Goal: Task Accomplishment & Management: Use online tool/utility

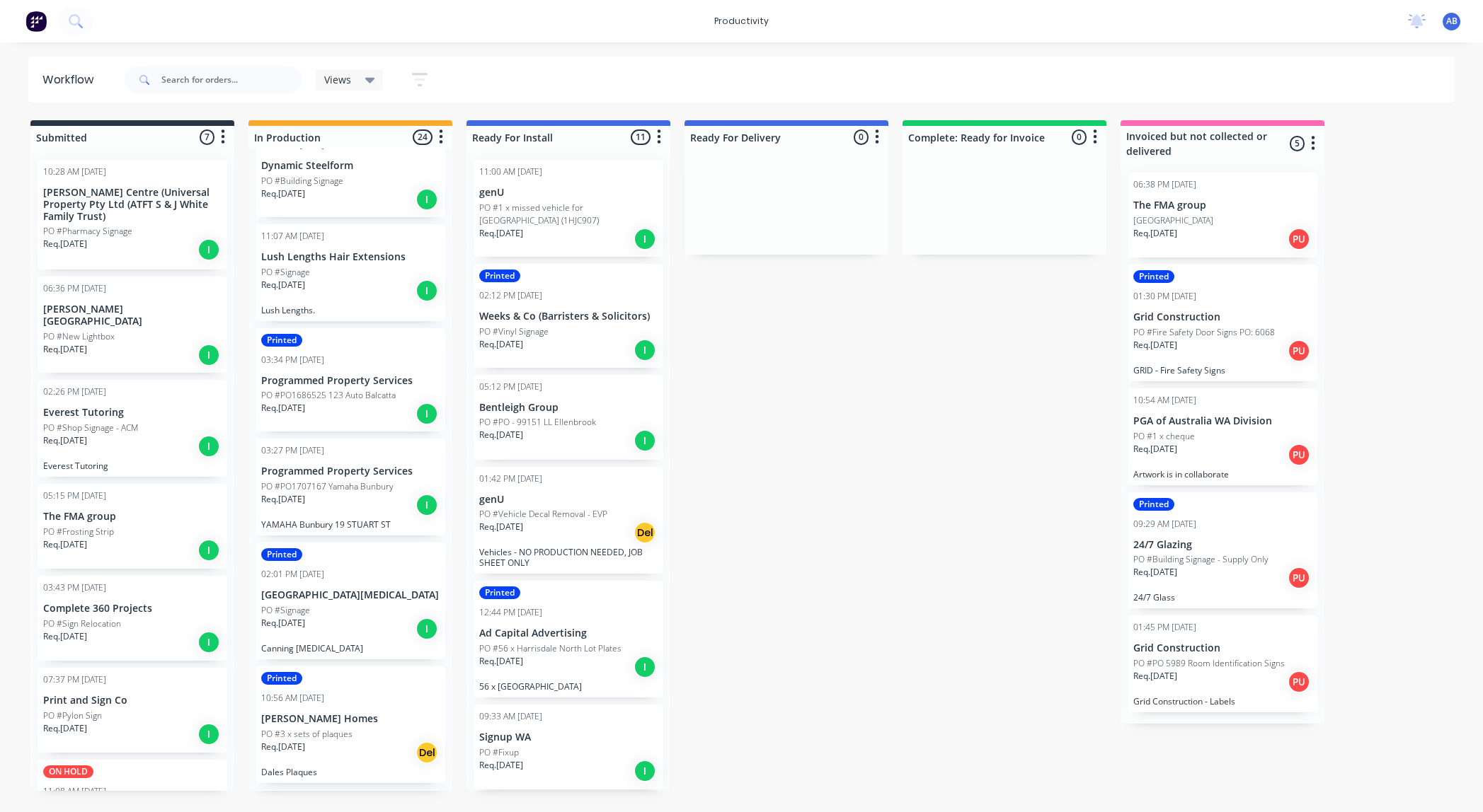
scroll to position [899, 0]
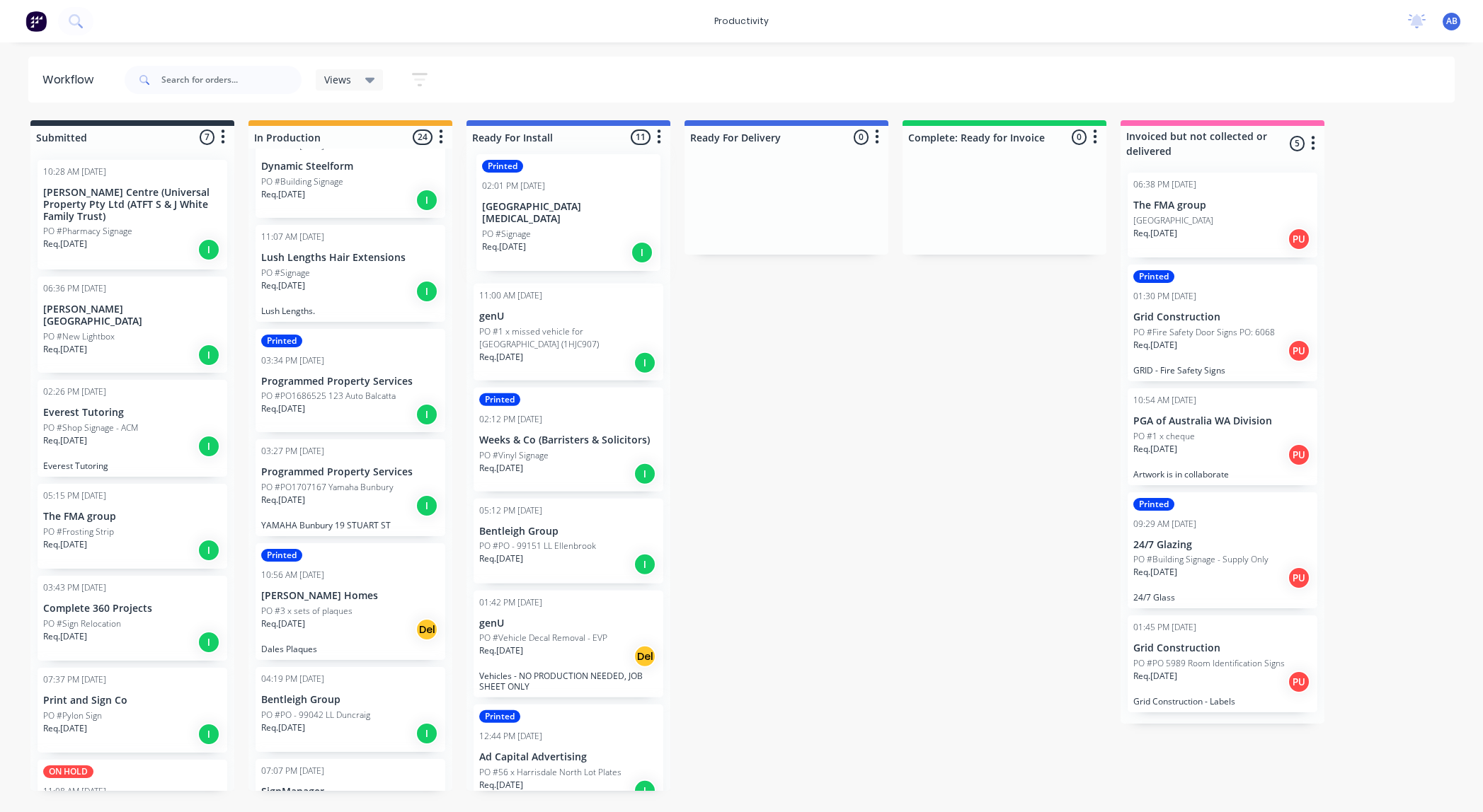
drag, startPoint x: 300, startPoint y: 586, endPoint x: 529, endPoint y: 204, distance: 445.4
click at [529, 204] on div "Submitted 7 Sort By Created date Required date Order number Customer name Most …" at bounding box center [861, 456] width 1745 height 671
click at [527, 204] on div "Printed 02:01 PM [DATE] [GEOGRAPHIC_DATA][MEDICAL_DATA] PO #Signage Req. [DATE]…" at bounding box center [568, 219] width 189 height 117
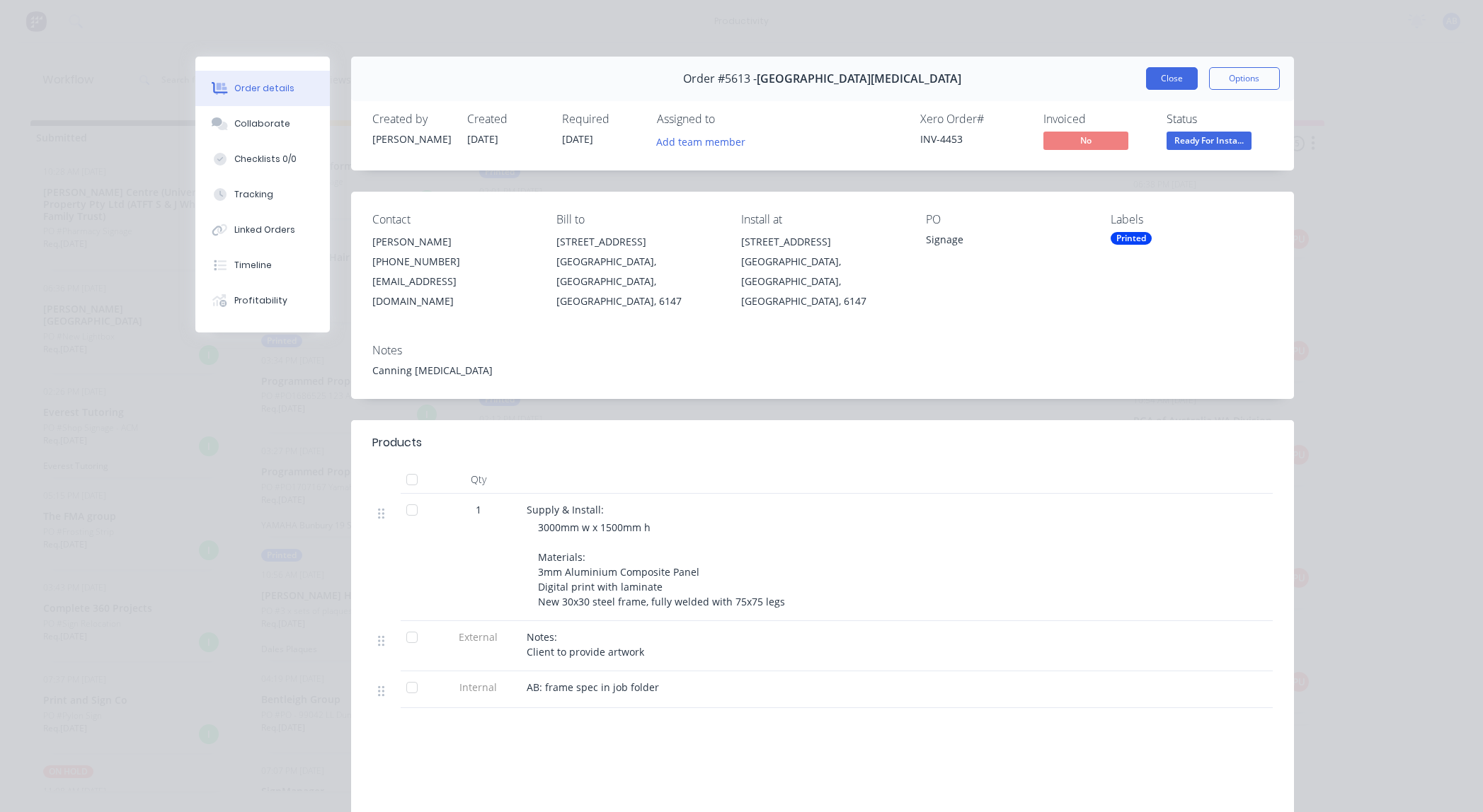
click at [1175, 76] on button "Close" at bounding box center [1172, 79] width 51 height 23
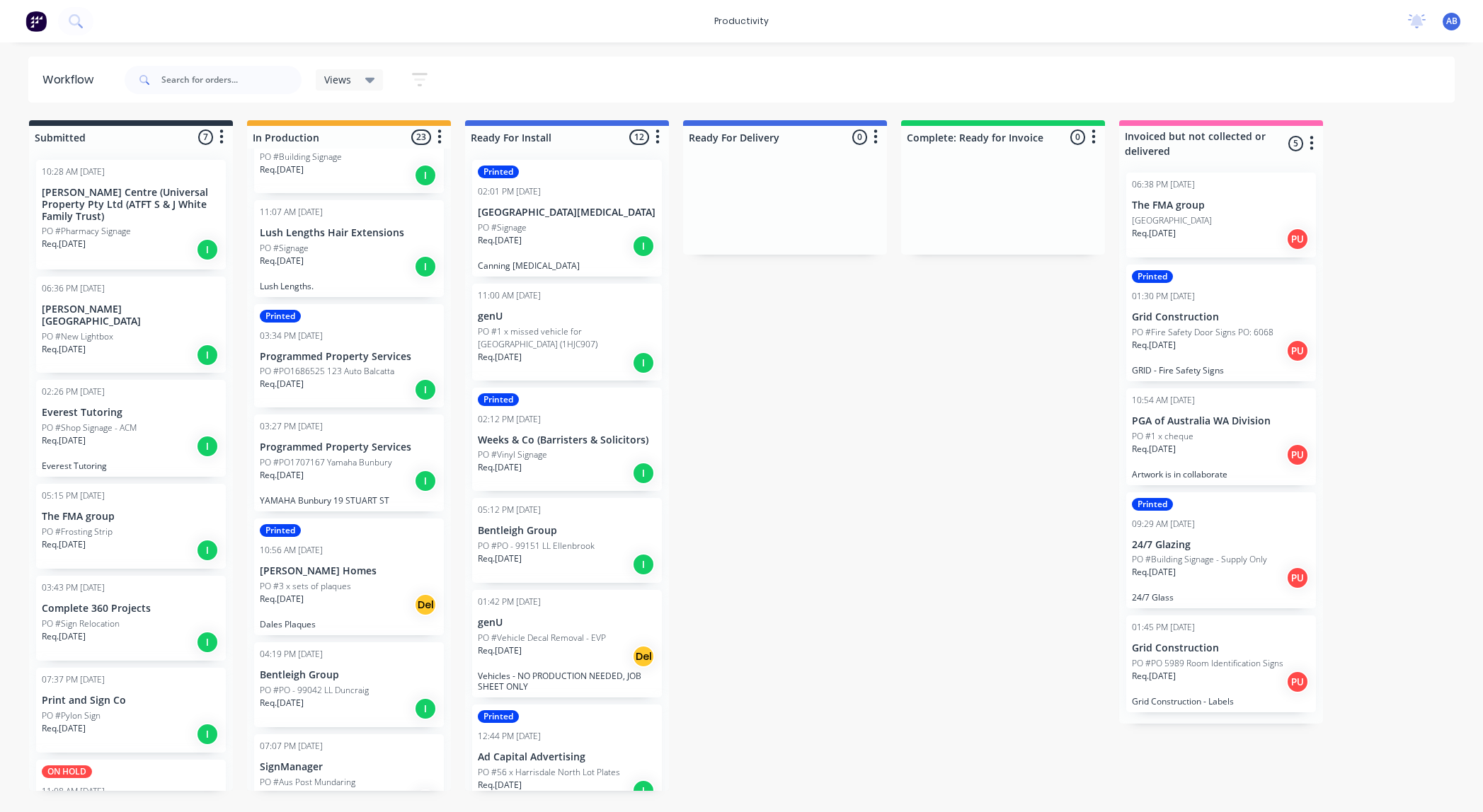
scroll to position [926, 0]
click at [339, 454] on p "PO #PO1707167 Yamaha Bunbury" at bounding box center [326, 460] width 133 height 13
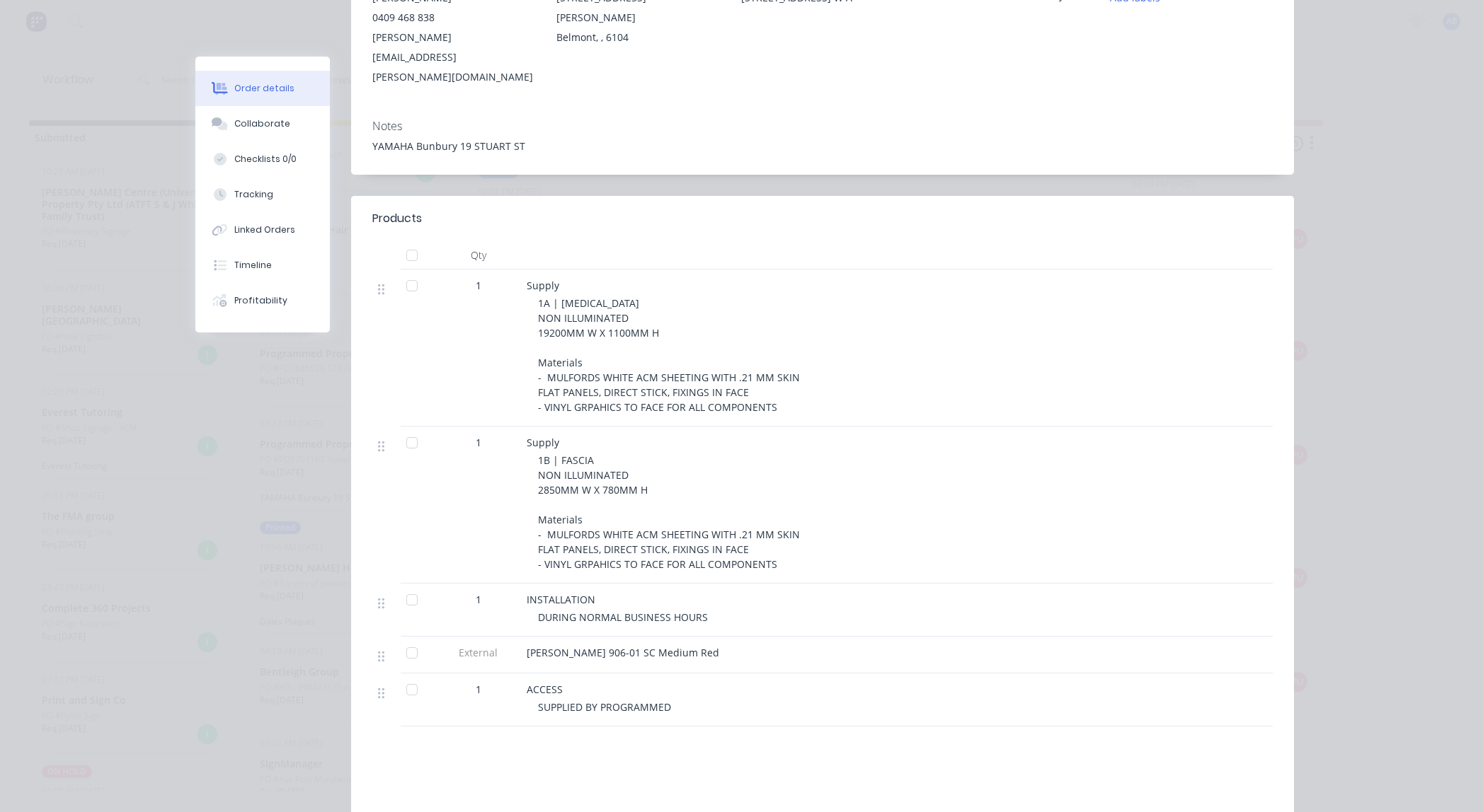
scroll to position [248, 0]
